Goal: Task Accomplishment & Management: Use online tool/utility

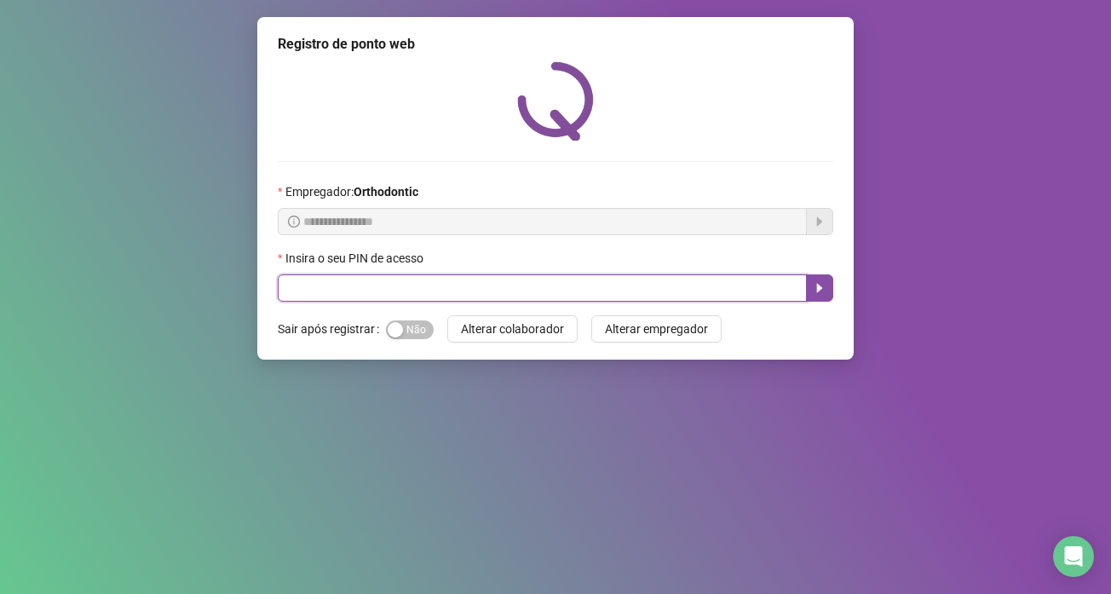
click at [349, 281] on input "text" at bounding box center [542, 287] width 529 height 27
type input "*****"
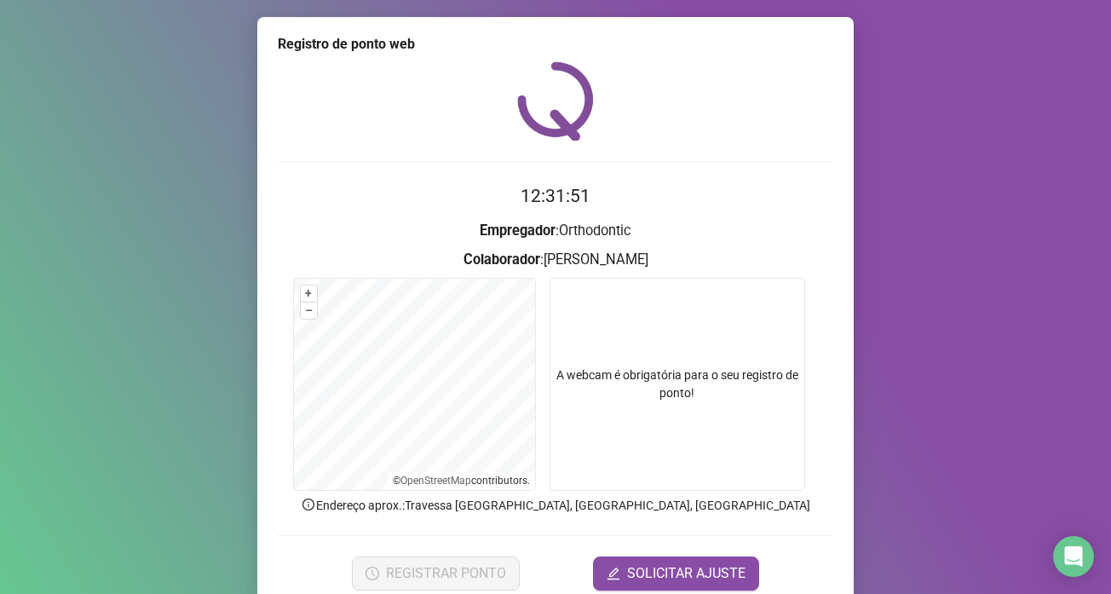
scroll to position [72, 0]
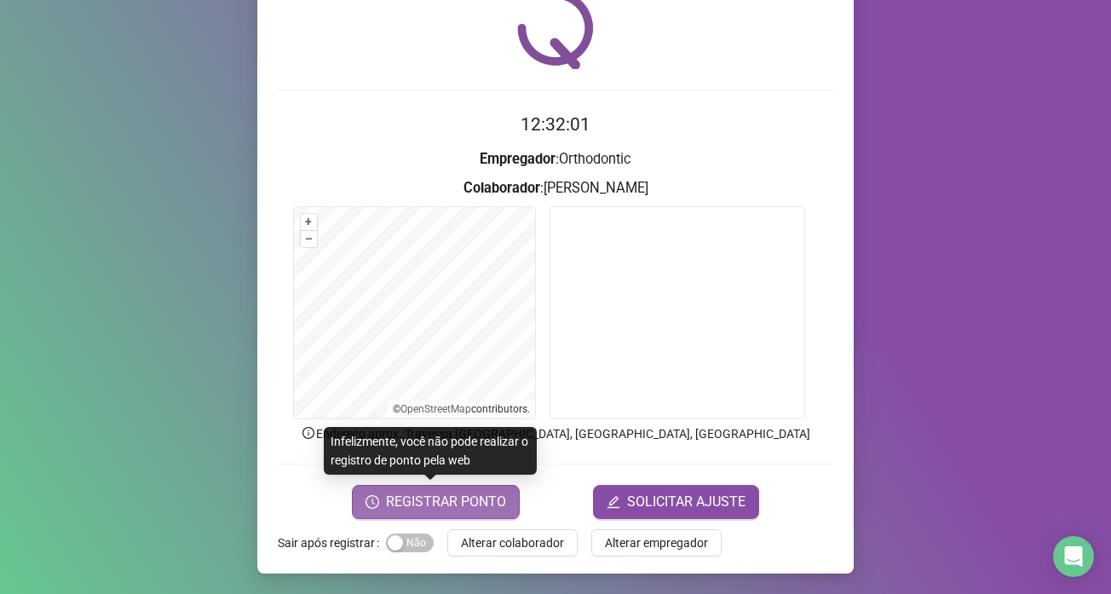
click at [452, 493] on span "REGISTRAR PONTO" at bounding box center [446, 502] width 120 height 20
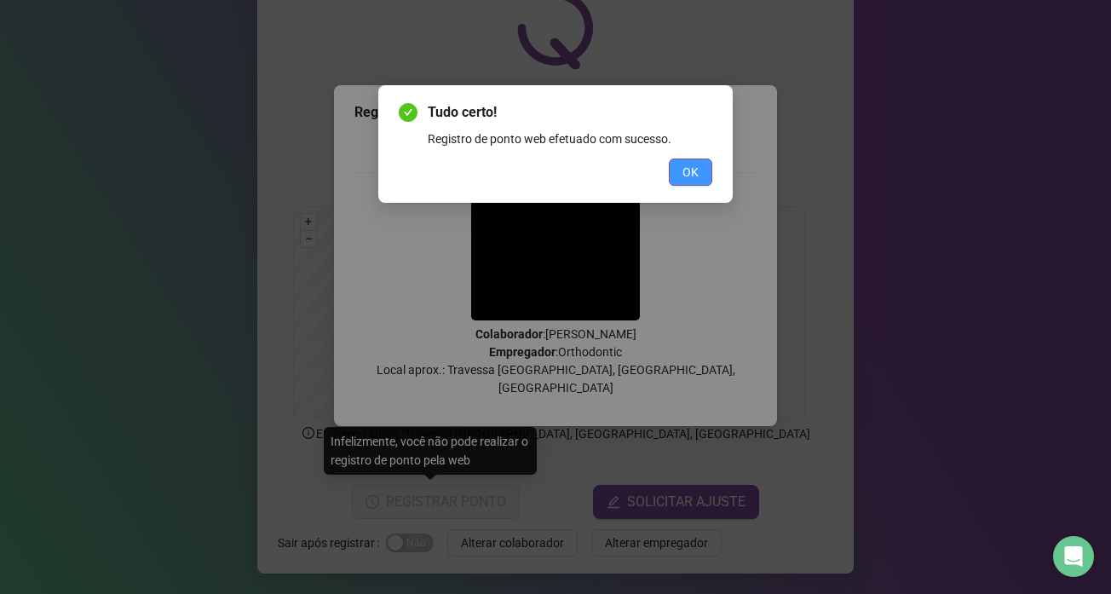
click at [687, 175] on span "OK" at bounding box center [691, 172] width 16 height 19
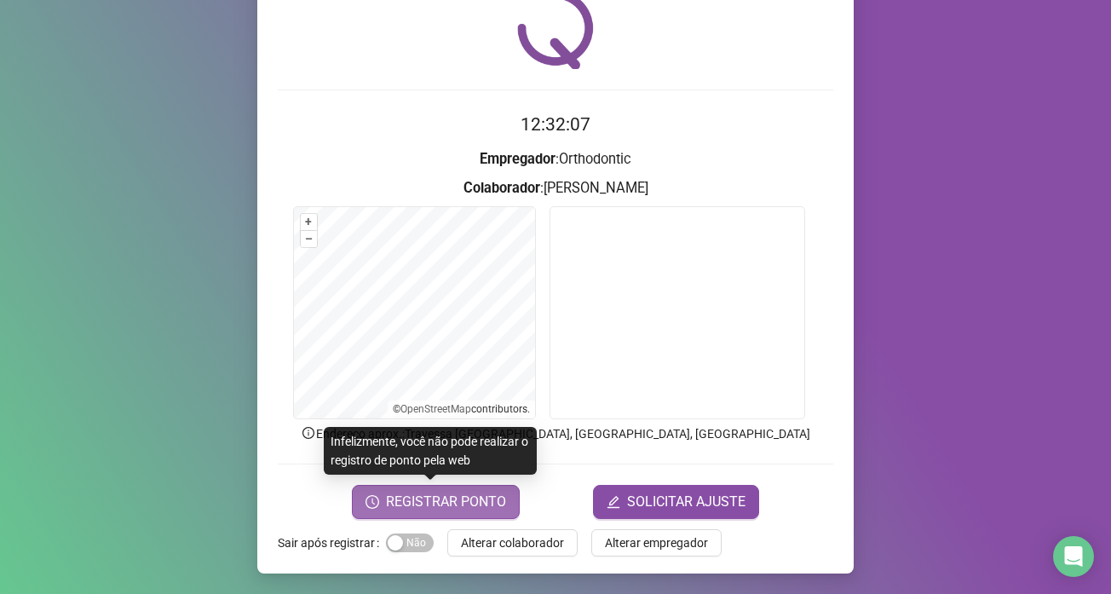
click at [457, 496] on span "REGISTRAR PONTO" at bounding box center [446, 502] width 120 height 20
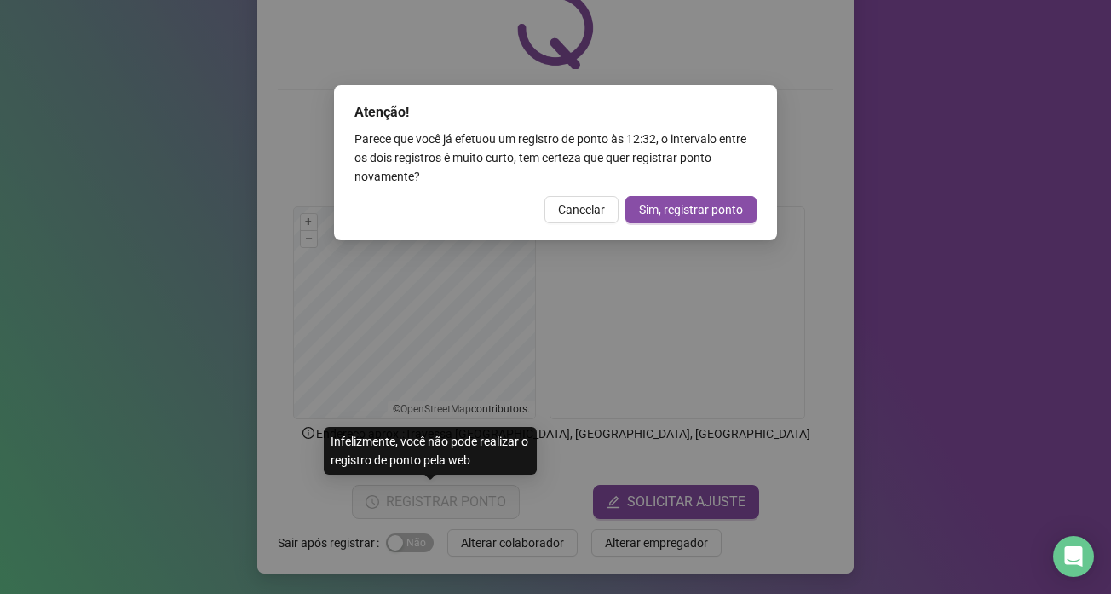
click at [590, 211] on span "Cancelar" at bounding box center [581, 209] width 47 height 19
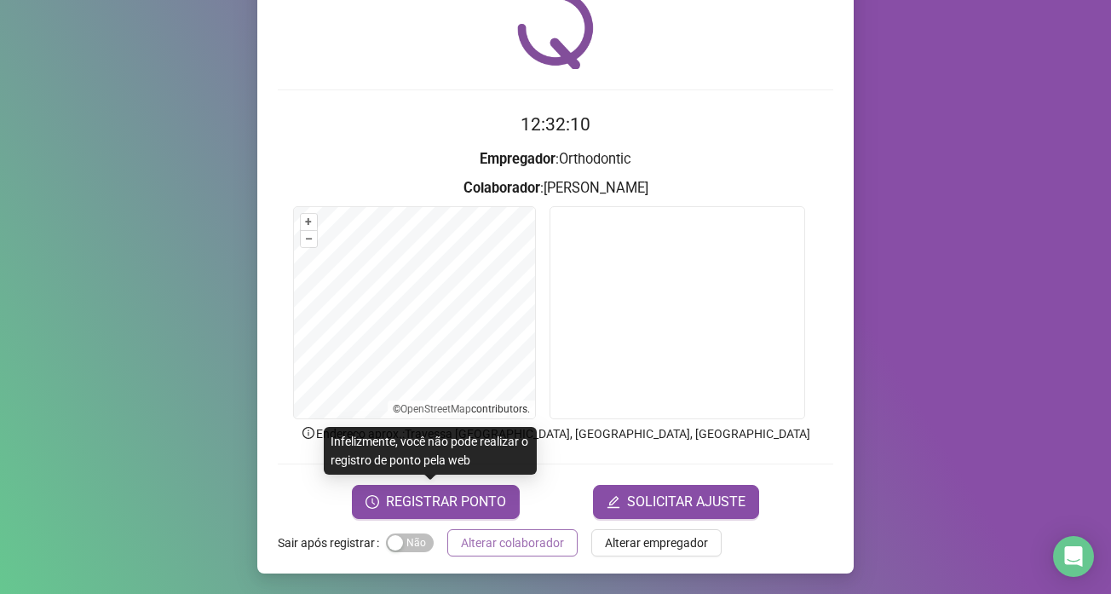
click at [536, 547] on span "Alterar colaborador" at bounding box center [512, 543] width 103 height 19
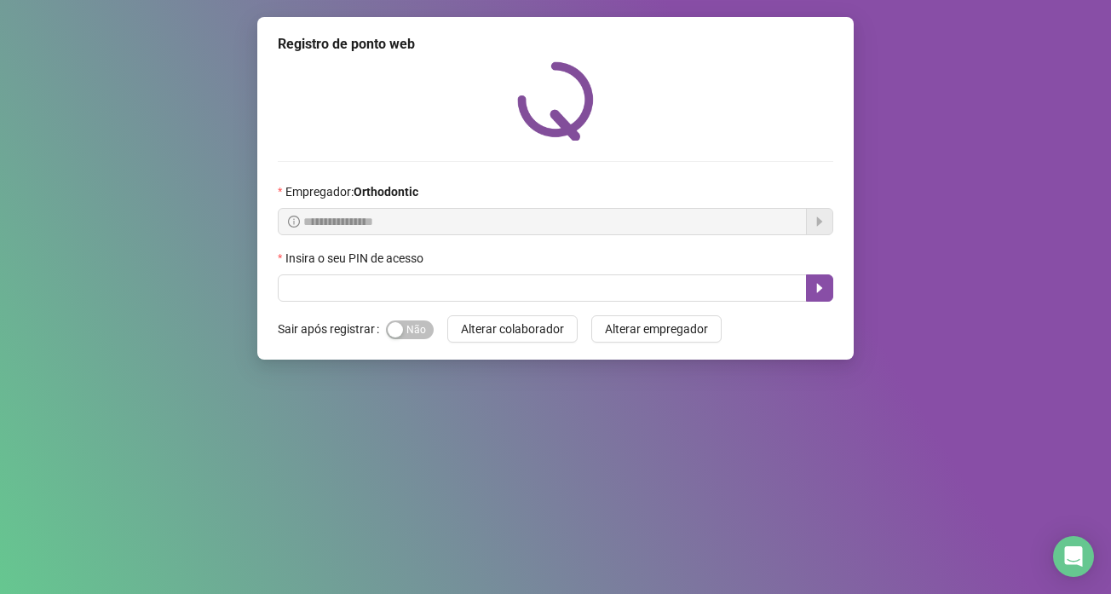
scroll to position [0, 0]
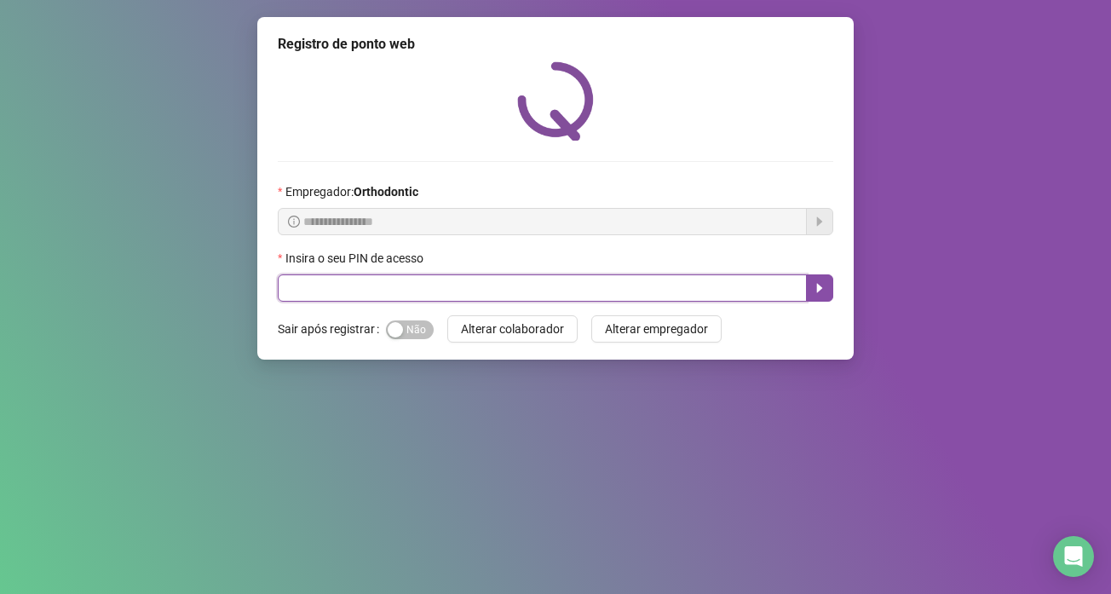
click at [358, 285] on input "text" at bounding box center [542, 287] width 529 height 27
type input "*****"
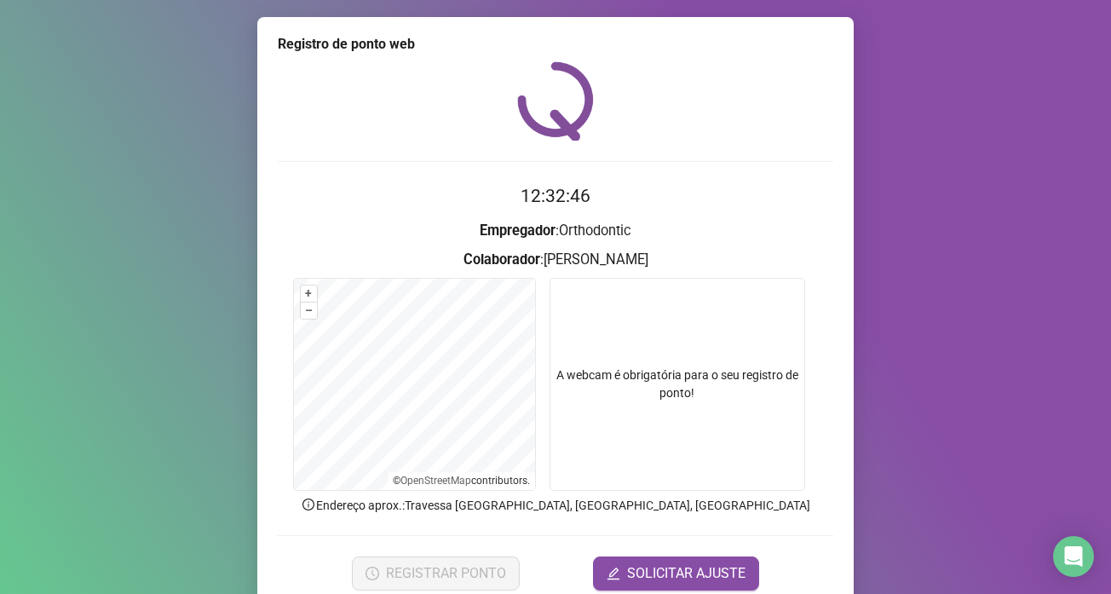
scroll to position [72, 0]
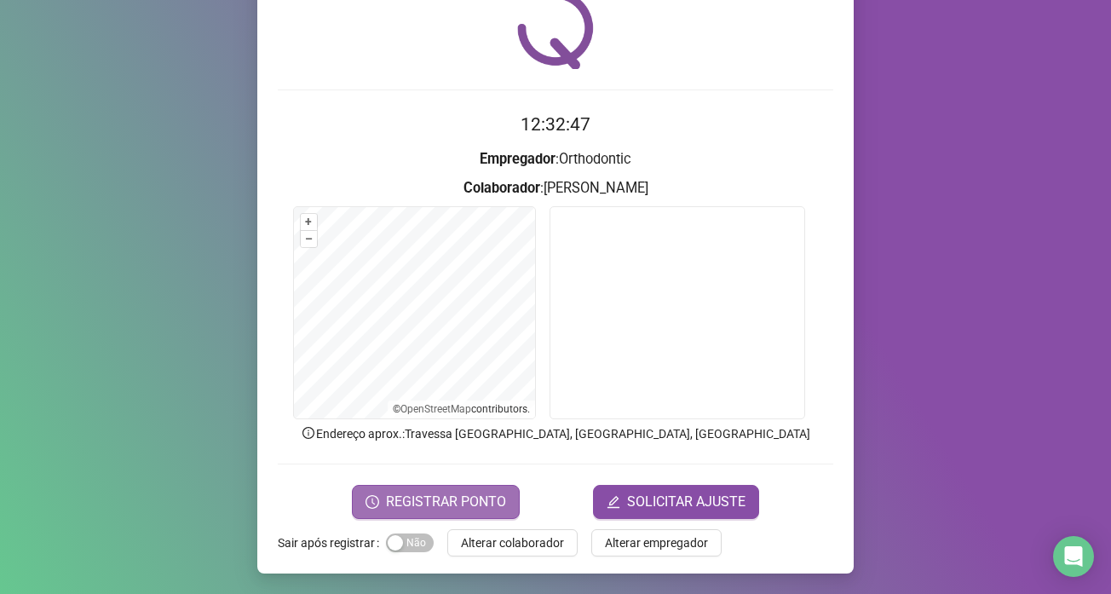
click at [433, 494] on span "REGISTRAR PONTO" at bounding box center [446, 502] width 120 height 20
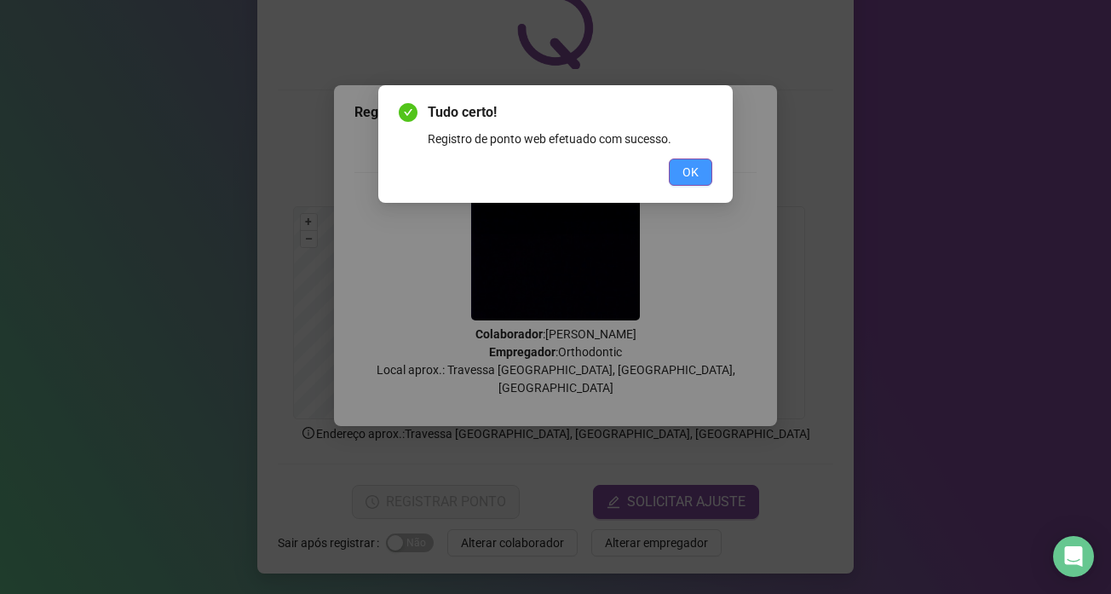
click at [687, 162] on button "OK" at bounding box center [690, 172] width 43 height 27
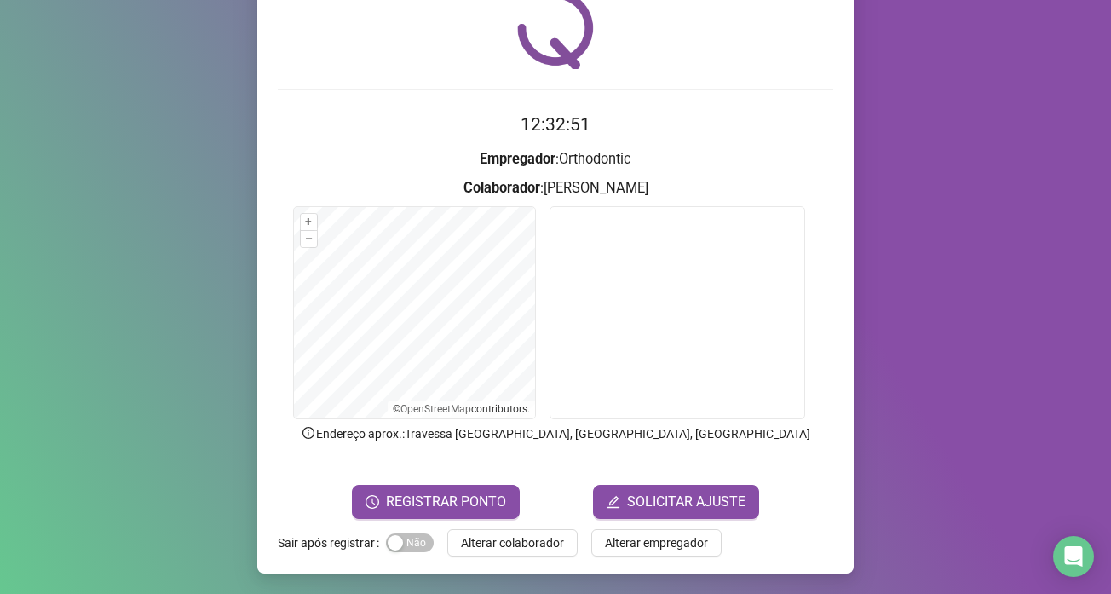
click at [511, 522] on div "Registro de ponto web 12:32:51 Empregador : Orthodontic Colaborador : [PERSON_N…" at bounding box center [555, 259] width 597 height 628
click at [505, 539] on span "Alterar colaborador" at bounding box center [512, 543] width 103 height 19
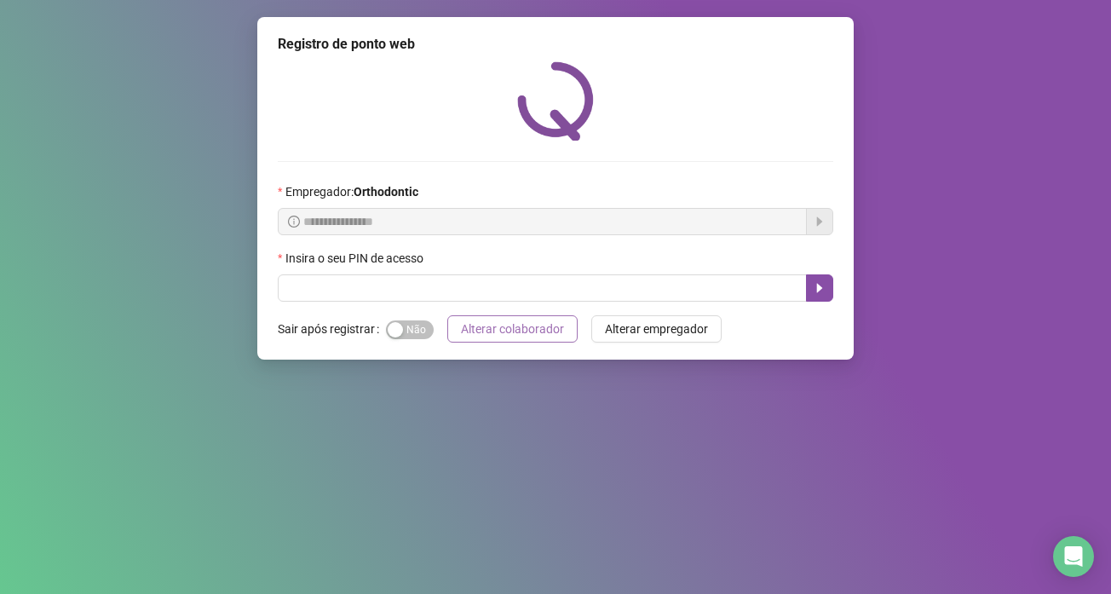
scroll to position [0, 0]
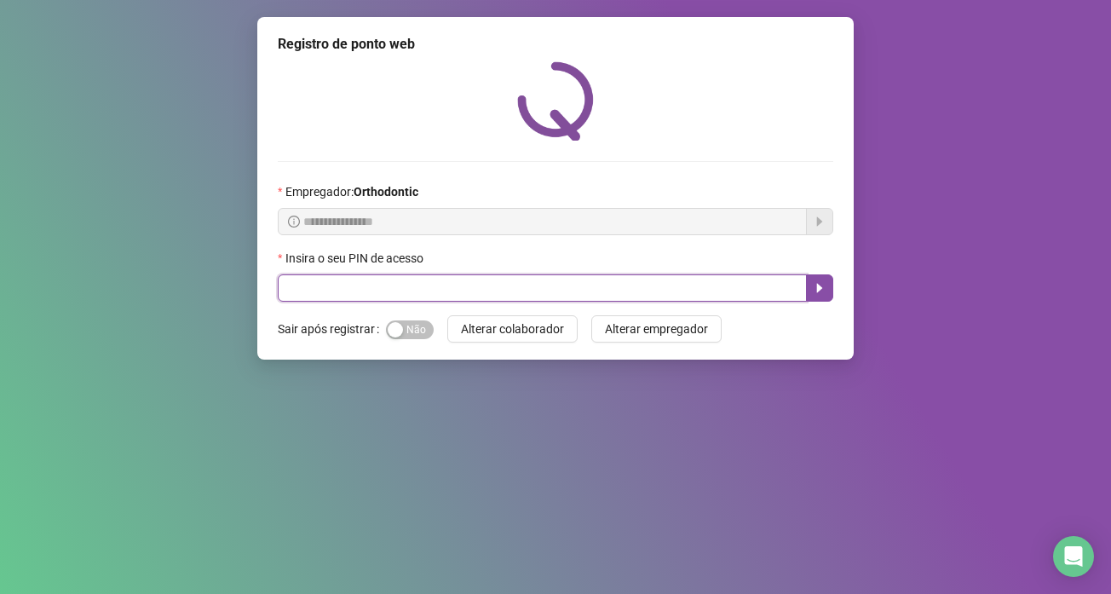
click at [326, 280] on input "text" at bounding box center [542, 287] width 529 height 27
type input "*****"
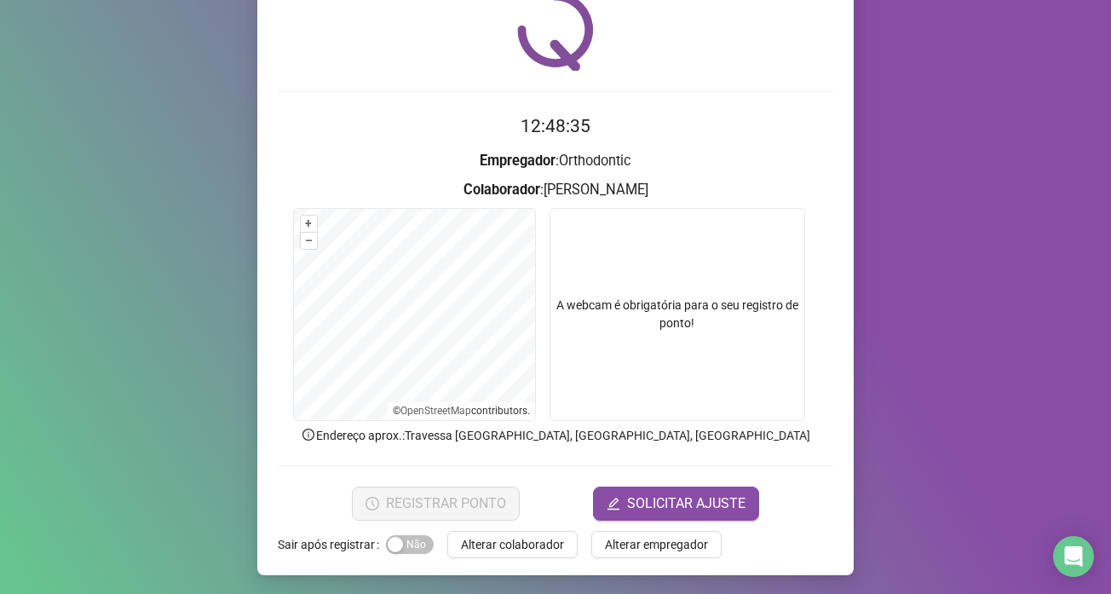
scroll to position [72, 0]
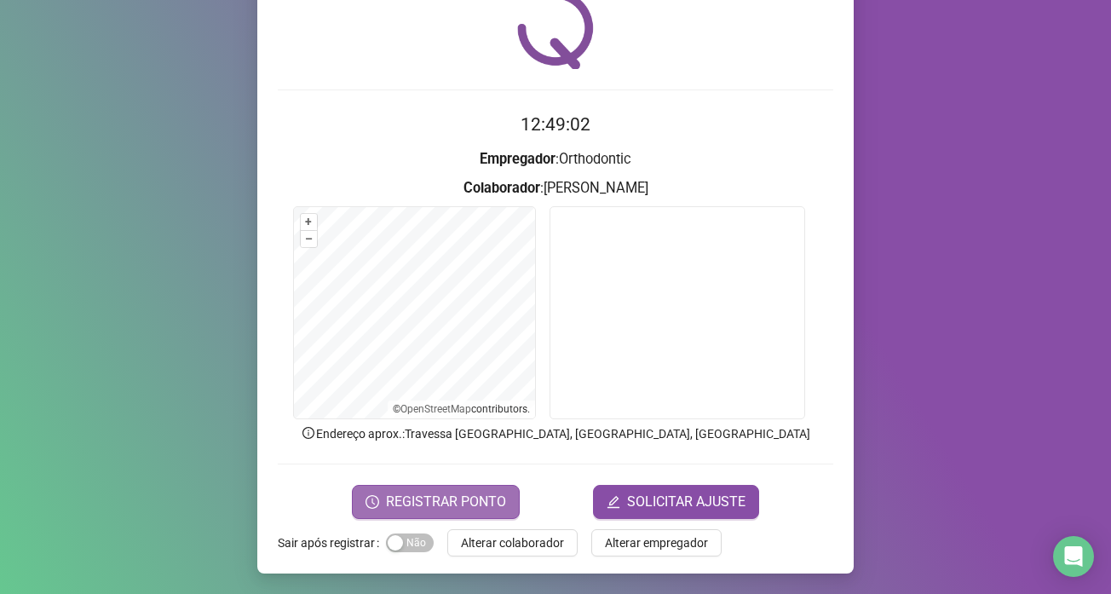
click at [469, 494] on span "REGISTRAR PONTO" at bounding box center [446, 502] width 120 height 20
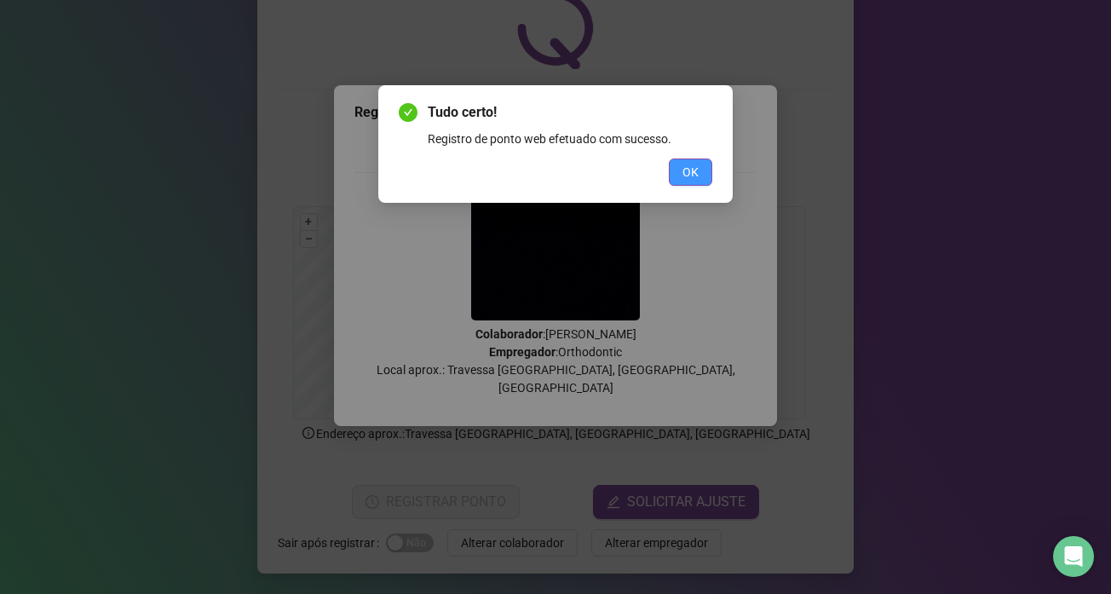
click at [698, 170] on span "OK" at bounding box center [691, 172] width 16 height 19
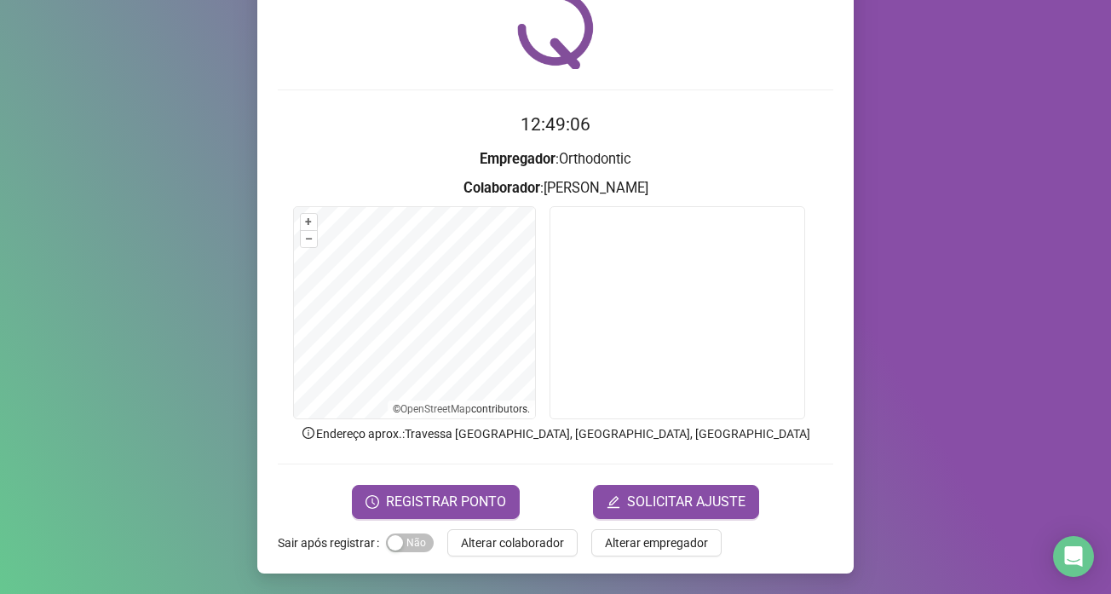
click at [494, 557] on div "Registro de ponto web 12:49:06 Empregador : Orthodontic Colaborador : [PERSON_N…" at bounding box center [555, 259] width 597 height 628
click at [498, 557] on div "Registro de ponto web 12:49:07 Empregador : Orthodontic Colaborador : [PERSON_N…" at bounding box center [555, 259] width 597 height 628
click at [498, 548] on span "Alterar colaborador" at bounding box center [512, 543] width 103 height 19
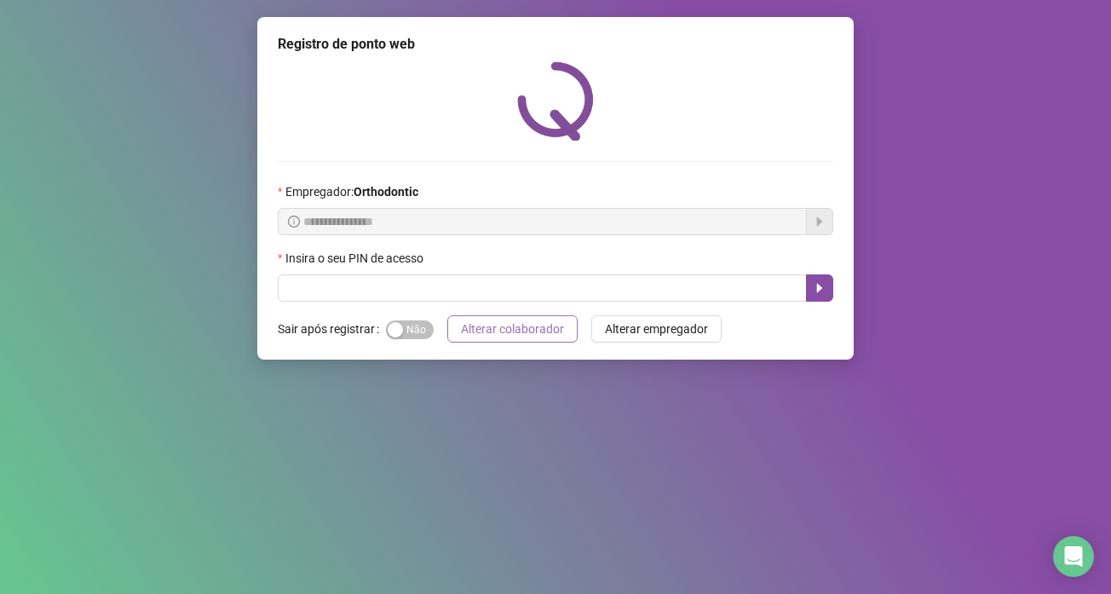
scroll to position [0, 0]
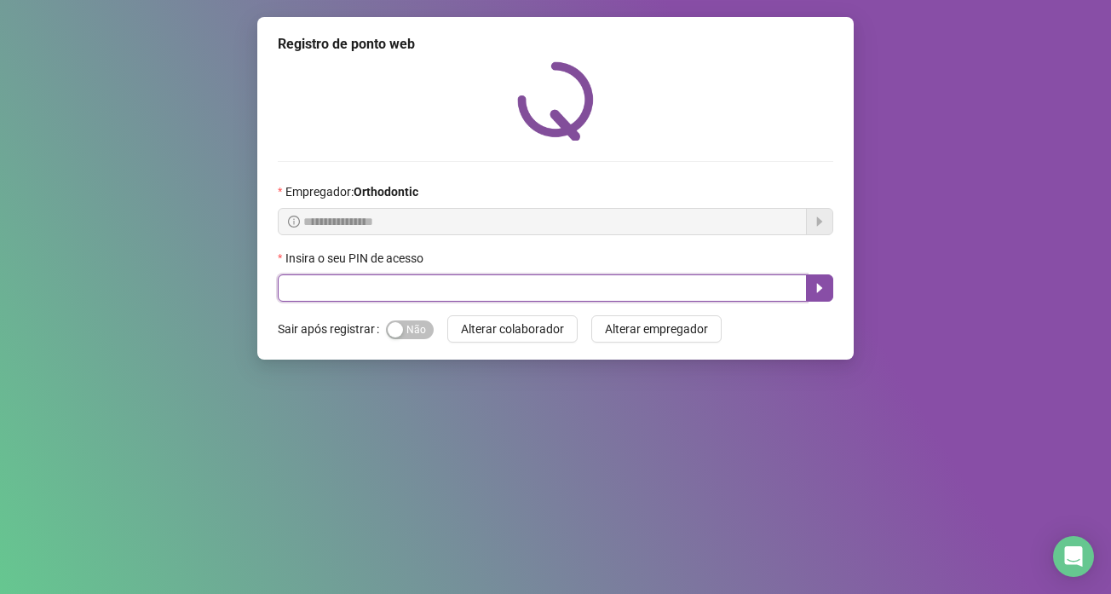
click at [286, 294] on input "text" at bounding box center [542, 287] width 529 height 27
type input "*****"
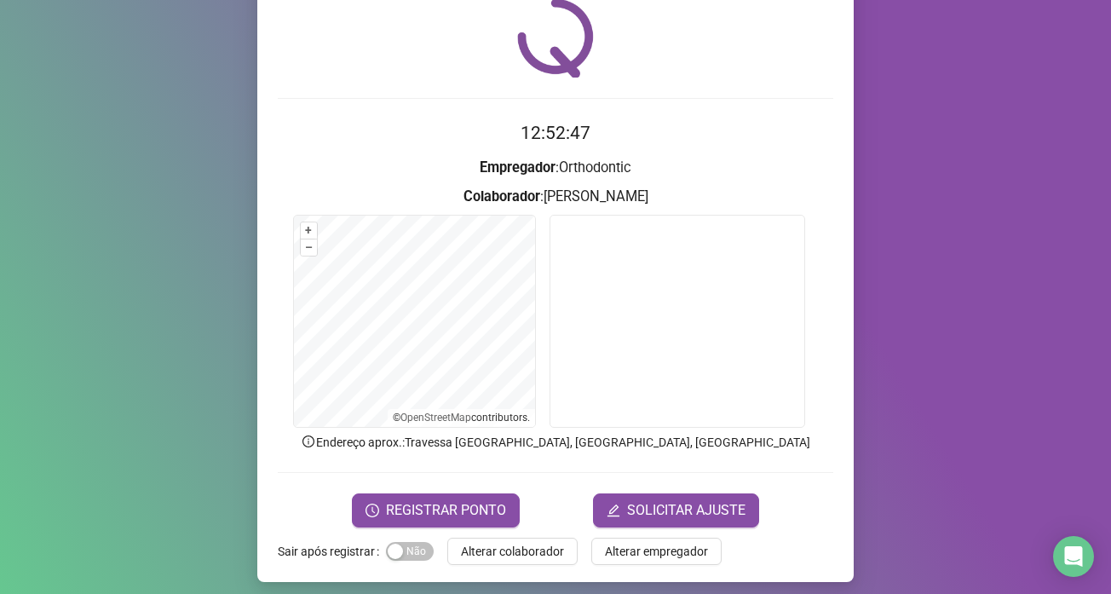
scroll to position [72, 0]
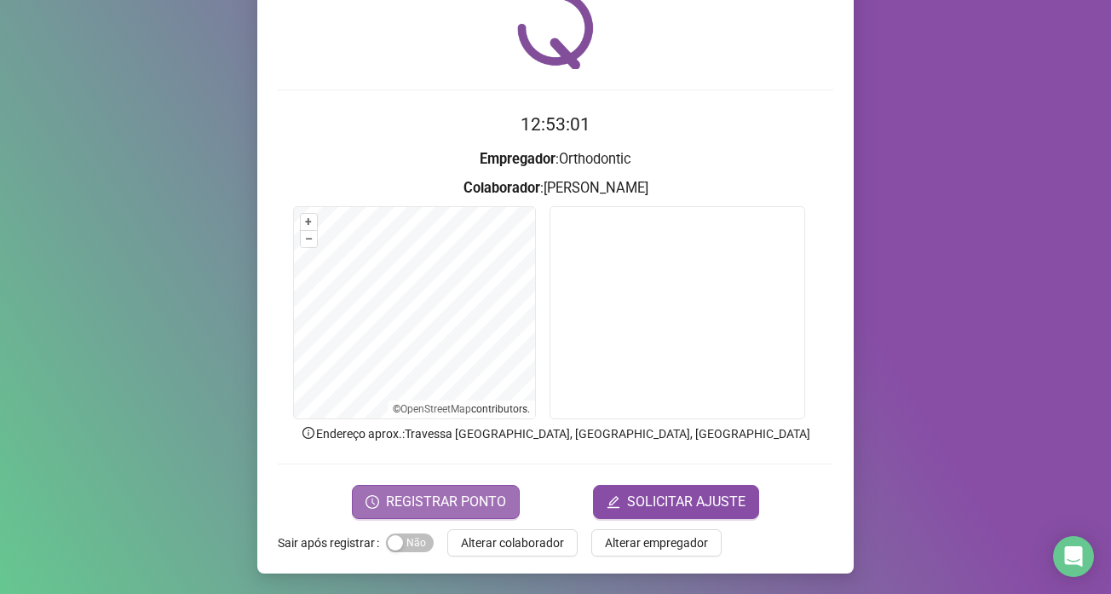
click at [464, 502] on span "REGISTRAR PONTO" at bounding box center [446, 502] width 120 height 20
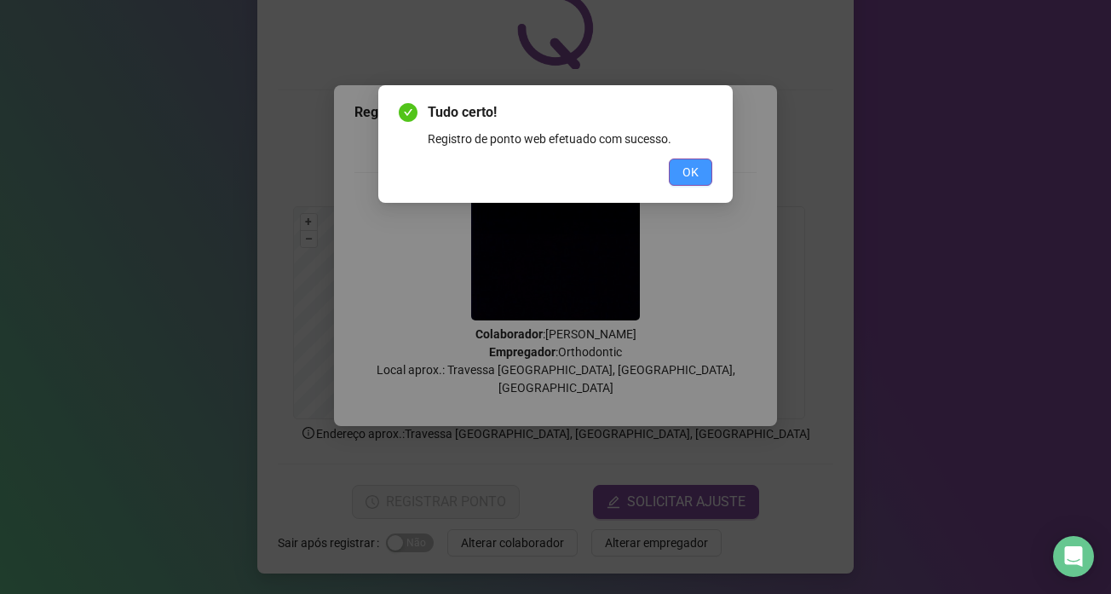
click at [687, 171] on span "OK" at bounding box center [691, 172] width 16 height 19
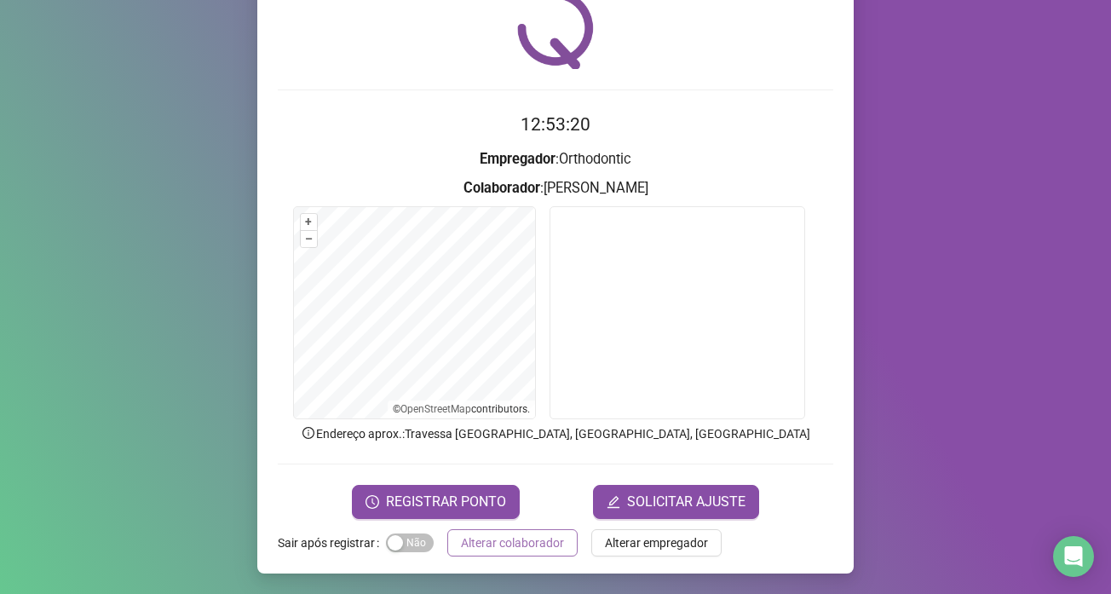
click at [490, 539] on span "Alterar colaborador" at bounding box center [512, 543] width 103 height 19
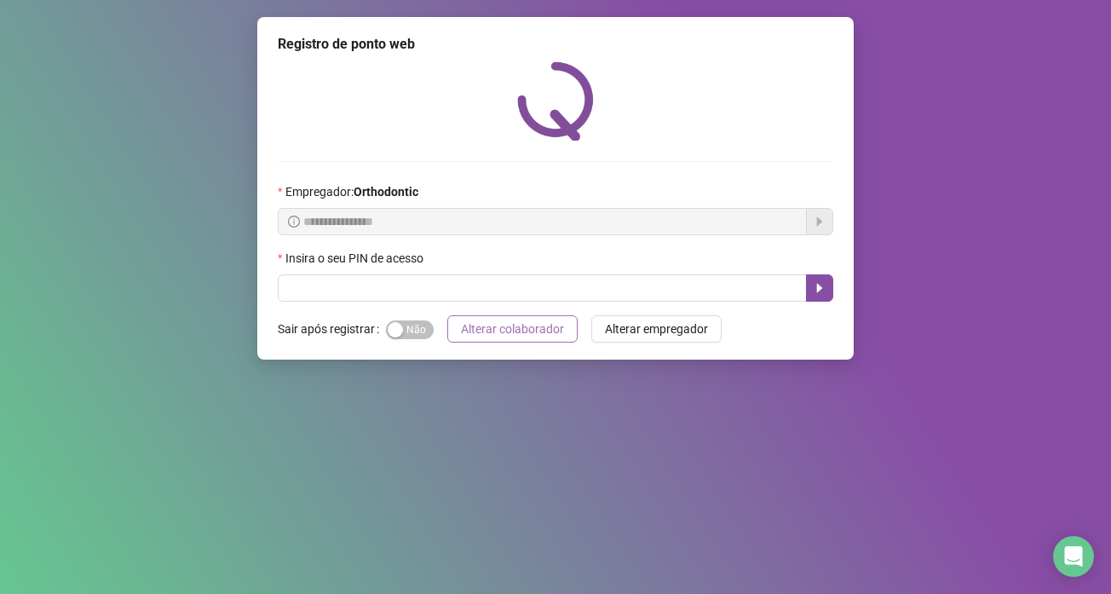
scroll to position [0, 0]
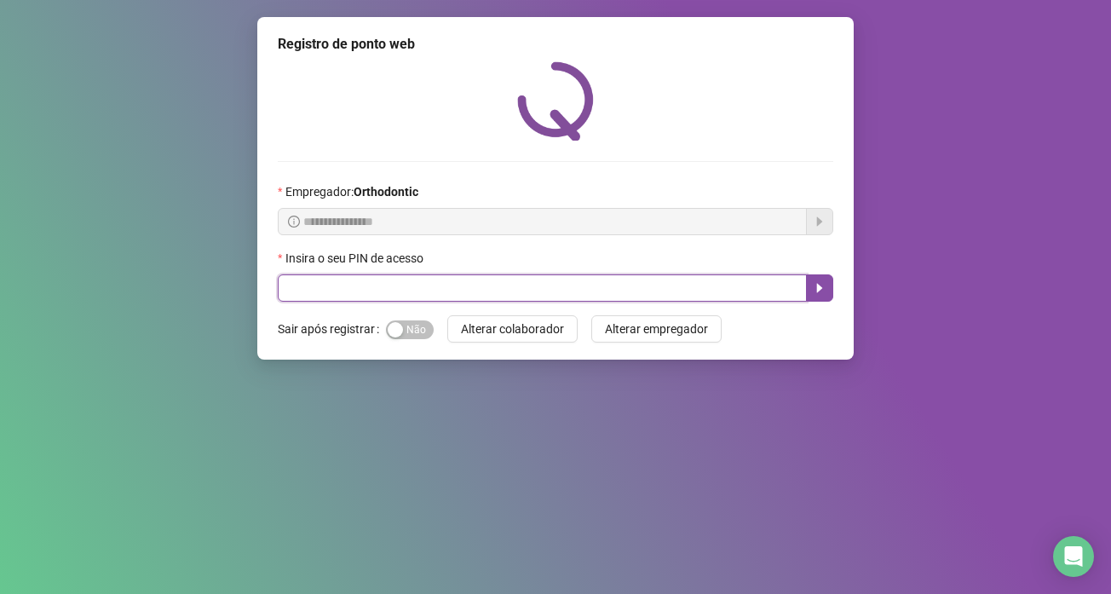
click at [368, 288] on input "text" at bounding box center [542, 287] width 529 height 27
type input "*****"
click at [822, 292] on icon "caret-right" at bounding box center [820, 288] width 14 height 14
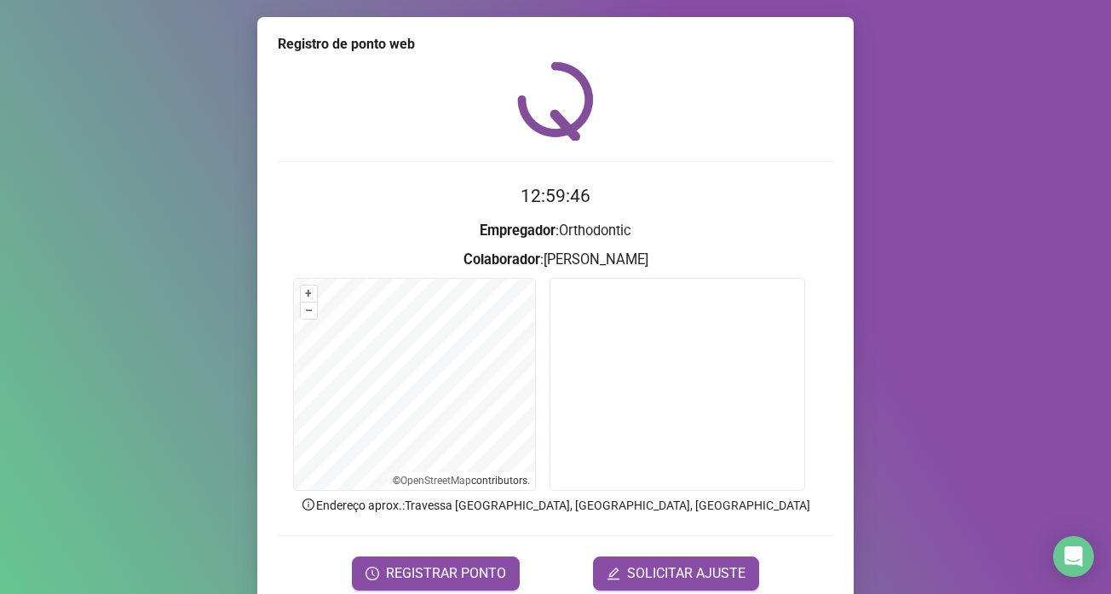
scroll to position [72, 0]
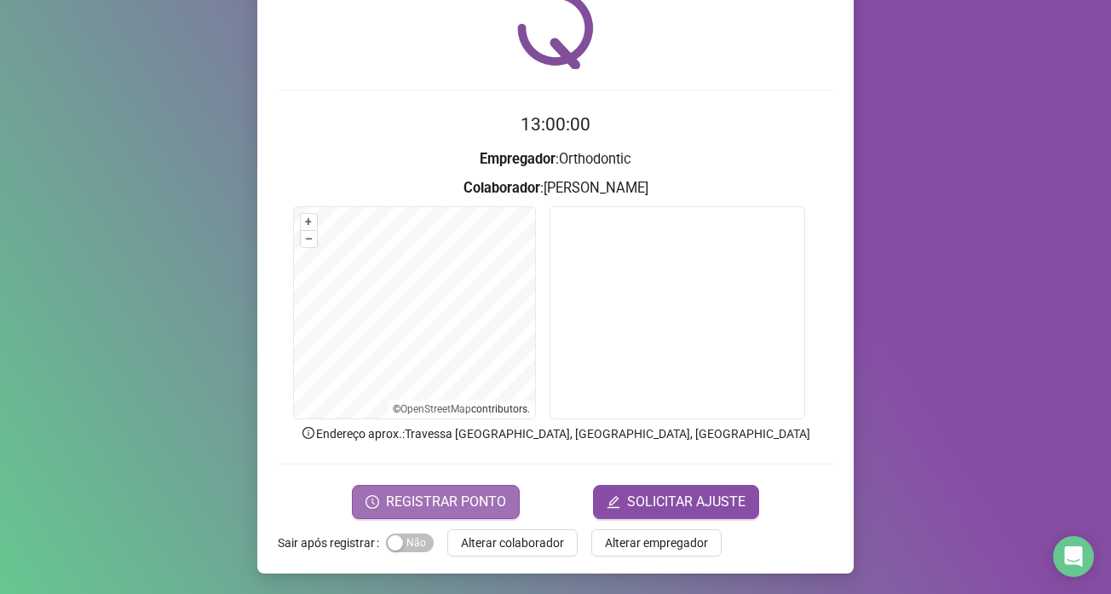
click at [497, 498] on span "REGISTRAR PONTO" at bounding box center [446, 502] width 120 height 20
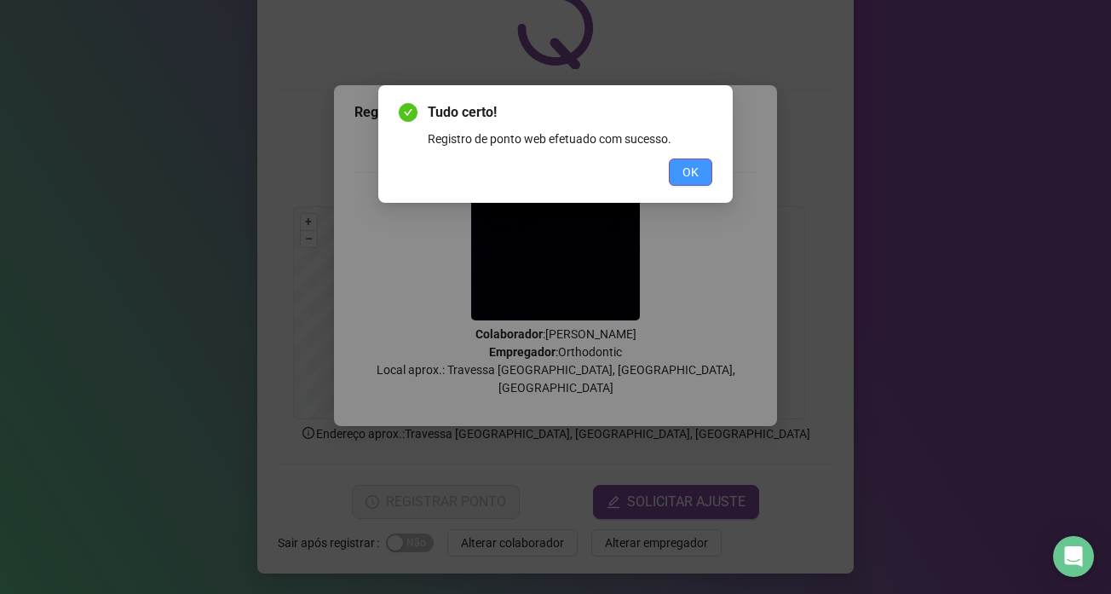
click at [705, 182] on button "OK" at bounding box center [690, 172] width 43 height 27
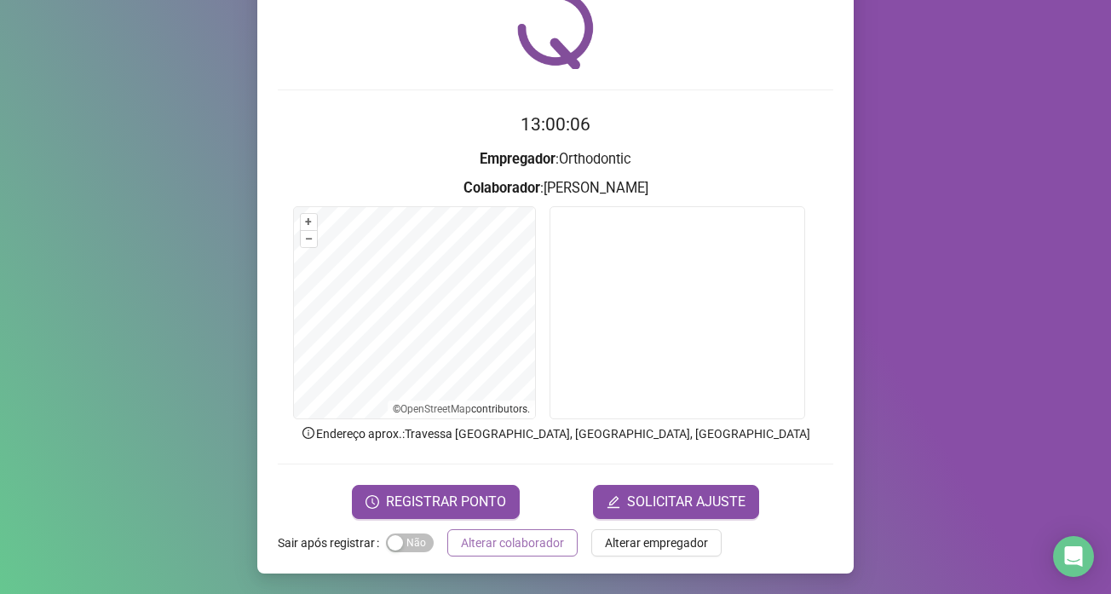
click at [504, 548] on span "Alterar colaborador" at bounding box center [512, 543] width 103 height 19
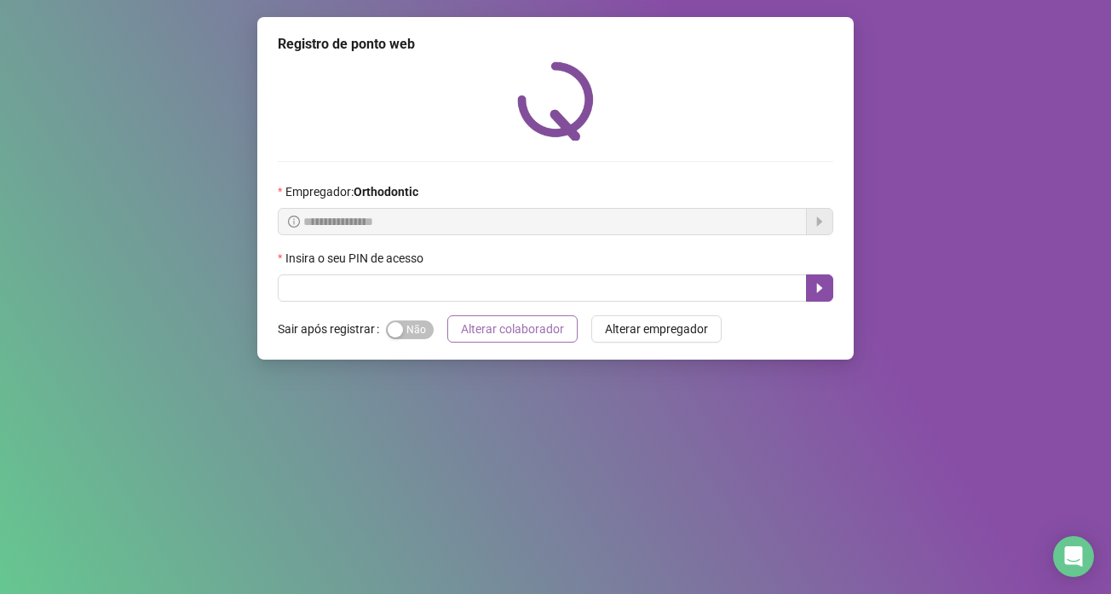
scroll to position [0, 0]
